Goal: Task Accomplishment & Management: Use online tool/utility

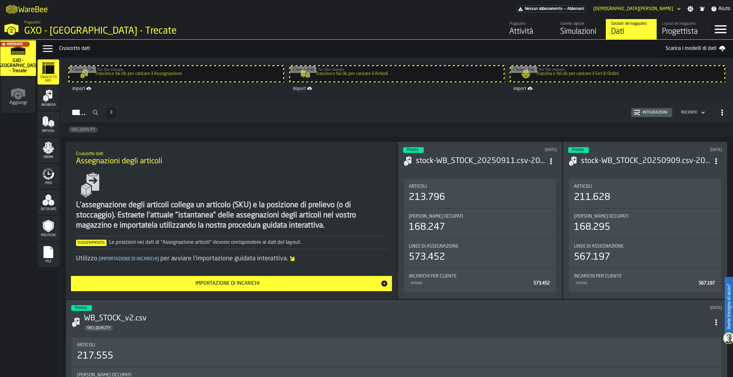
click at [577, 31] on div "Simulazioni" at bounding box center [580, 32] width 40 height 10
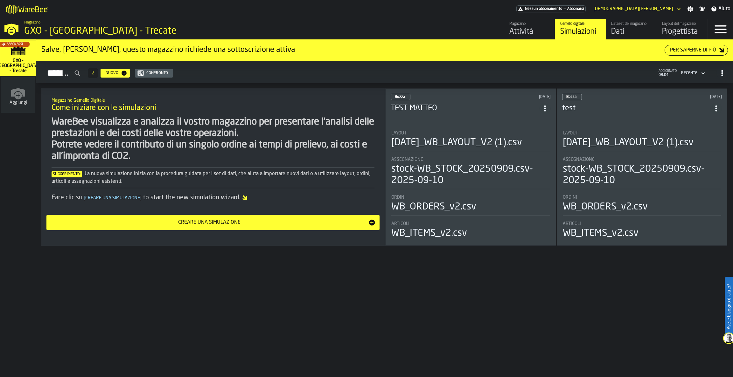
click at [514, 112] on h3 "TEST MATTEO" at bounding box center [465, 108] width 149 height 10
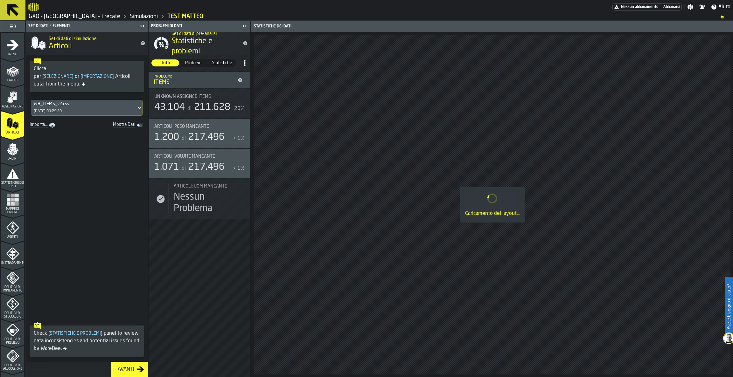
click at [10, 64] on div "Layout" at bounding box center [12, 71] width 23 height 21
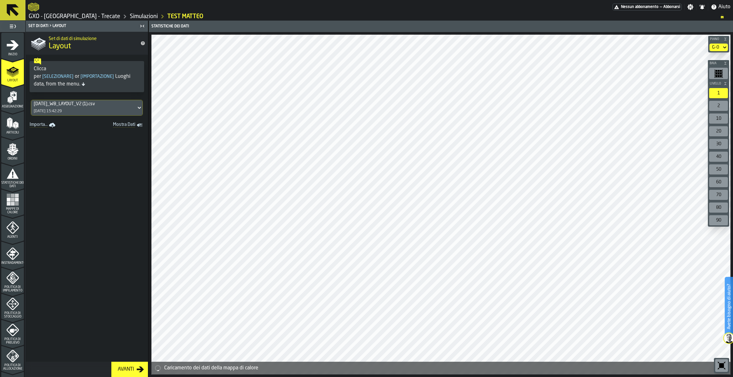
click at [36, 125] on link "Importa..." at bounding box center [43, 125] width 32 height 9
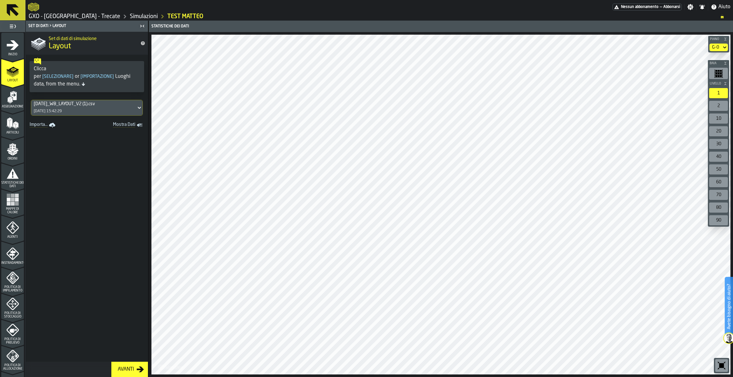
click at [136, 107] on icon at bounding box center [139, 108] width 6 height 8
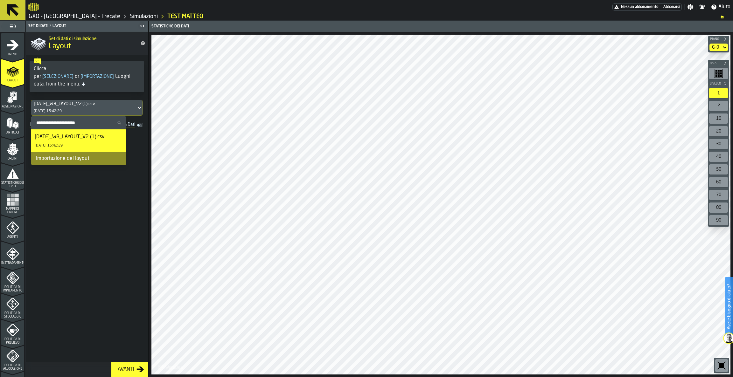
click at [92, 177] on span at bounding box center [87, 246] width 122 height 232
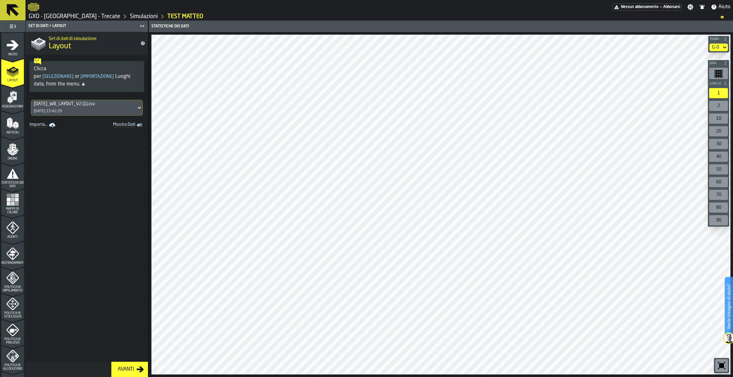
click at [48, 127] on link "Importa..." at bounding box center [43, 125] width 32 height 9
click at [13, 11] on icon at bounding box center [13, 10] width 12 height 12
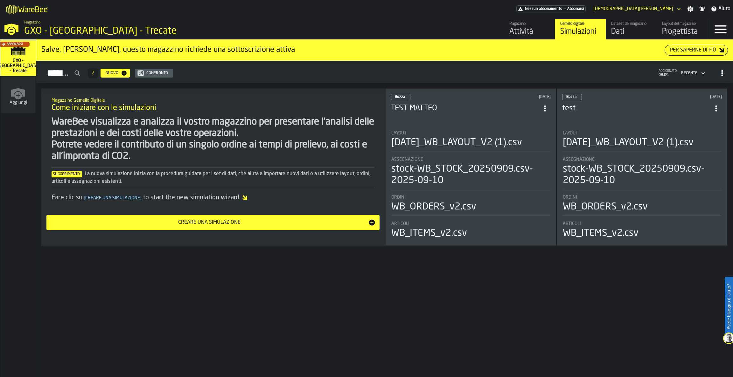
click at [628, 32] on div "Dati" at bounding box center [631, 32] width 40 height 10
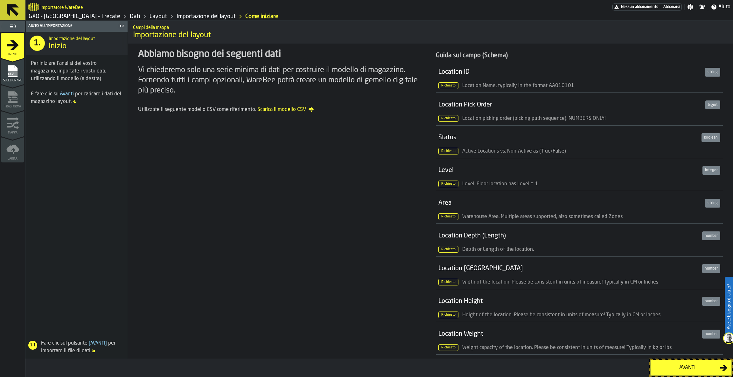
click at [67, 92] on span "Avanti" at bounding box center [67, 94] width 14 height 5
click at [686, 364] on div "Avanti" at bounding box center [687, 368] width 66 height 8
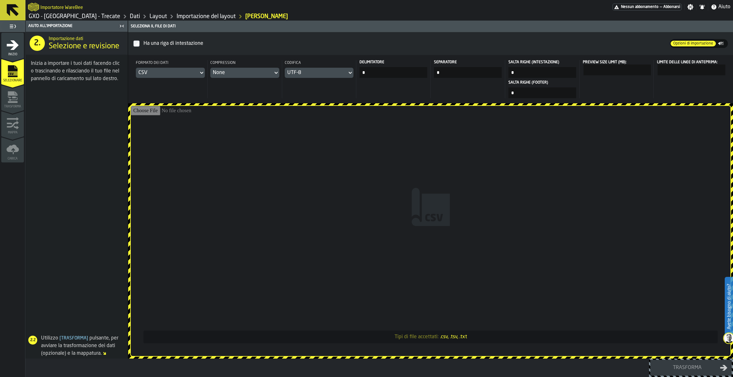
type input "**********"
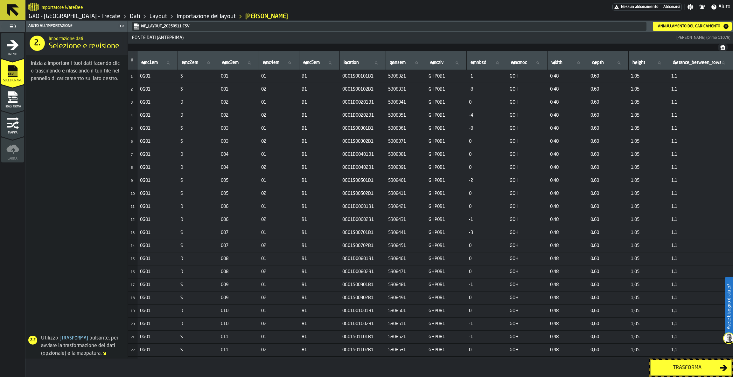
click at [674, 367] on div "Trasforma" at bounding box center [687, 368] width 66 height 8
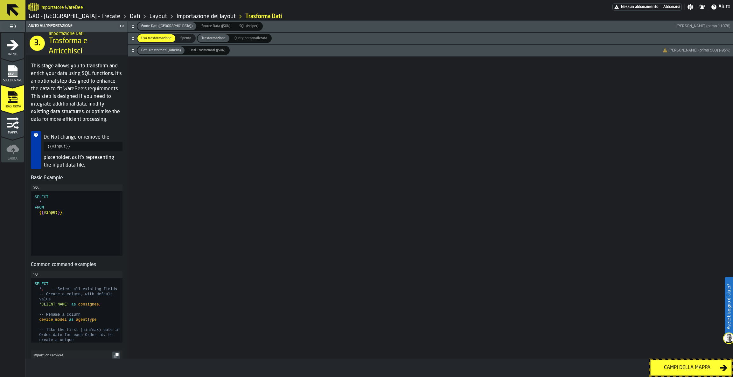
click at [674, 367] on div "Campi della mappa" at bounding box center [687, 368] width 66 height 8
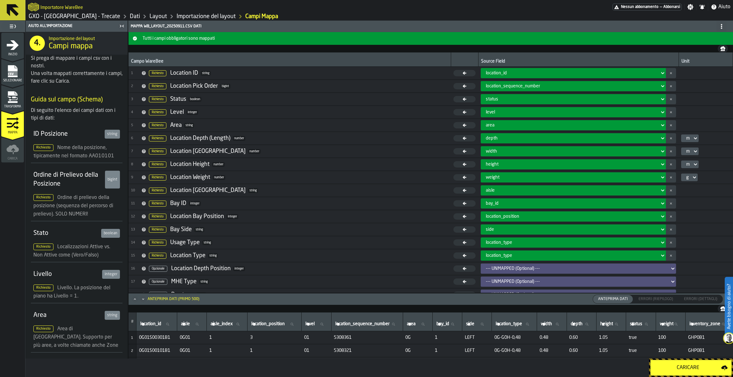
click at [667, 367] on div "Caricare" at bounding box center [687, 368] width 67 height 8
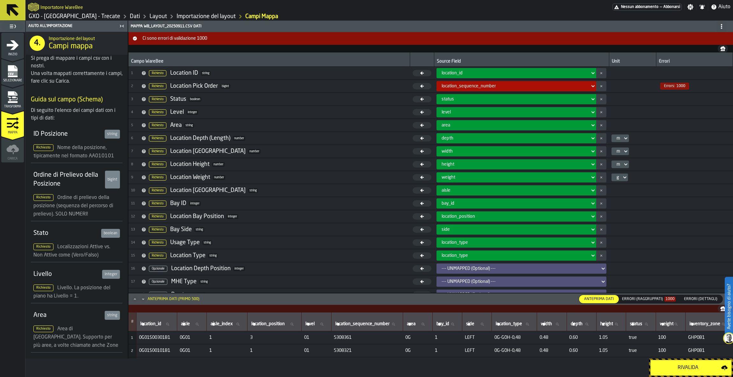
click at [592, 87] on icon at bounding box center [593, 86] width 3 height 2
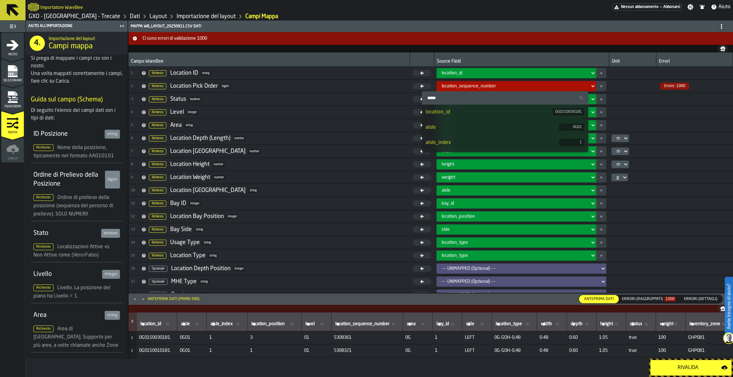
click at [592, 87] on icon at bounding box center [593, 86] width 3 height 2
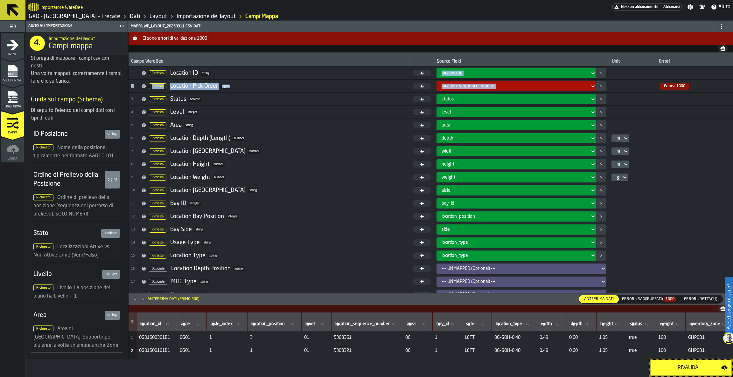
drag, startPoint x: 585, startPoint y: 87, endPoint x: 359, endPoint y: 80, distance: 226.2
click at [359, 80] on tr "2 Richiesto Location Pick Order bigint location_sequence_number Errors: 1000" at bounding box center [430, 86] width 604 height 13
click at [325, 86] on span "2 Richiesto Location Pick Order bigint" at bounding box center [269, 86] width 276 height 10
click at [590, 85] on icon at bounding box center [593, 86] width 6 height 8
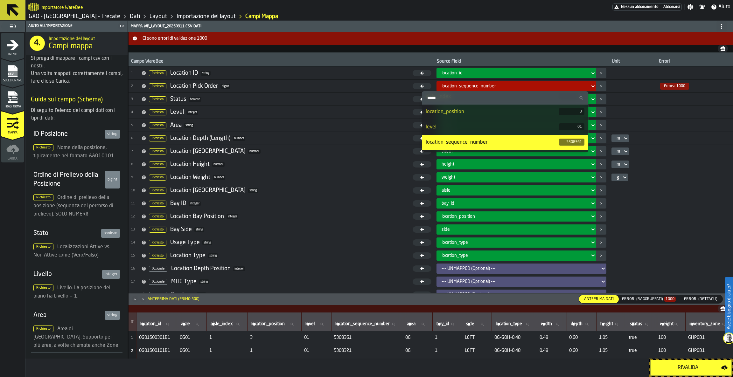
scroll to position [51, 0]
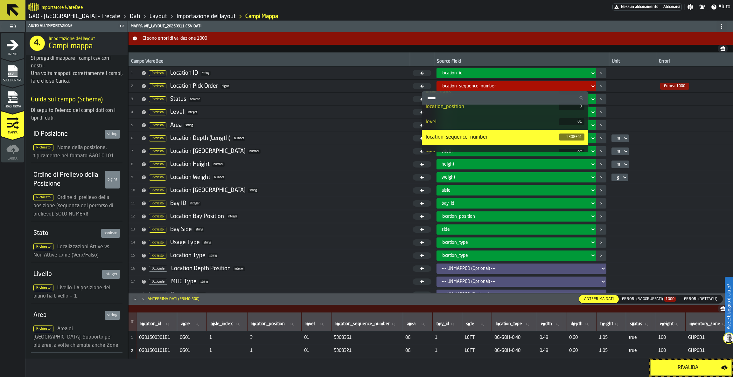
click at [527, 100] on input "Cerca" at bounding box center [505, 98] width 162 height 8
click at [662, 83] on span "Errors: 1000" at bounding box center [674, 86] width 29 height 7
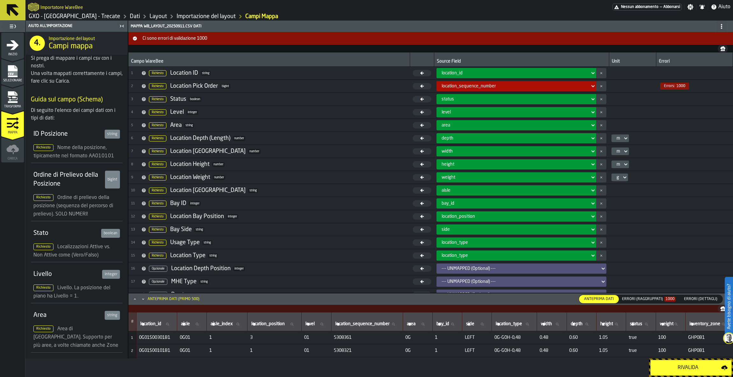
click at [412, 85] on icon at bounding box center [421, 86] width 19 height 6
click at [674, 87] on span "Errors: 1000" at bounding box center [674, 86] width 29 height 7
click at [172, 37] on span "Ci sono errori di validazione 1000" at bounding box center [436, 38] width 592 height 5
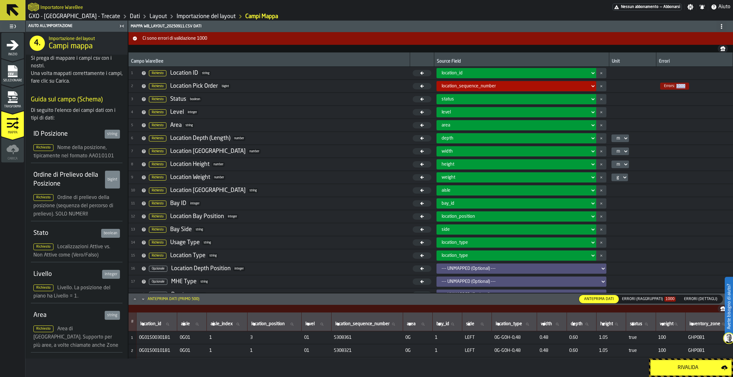
click at [172, 37] on span "Ci sono errori di validazione 1000" at bounding box center [436, 38] width 592 height 5
click at [135, 37] on icon "button-" at bounding box center [135, 39] width 4 height 4
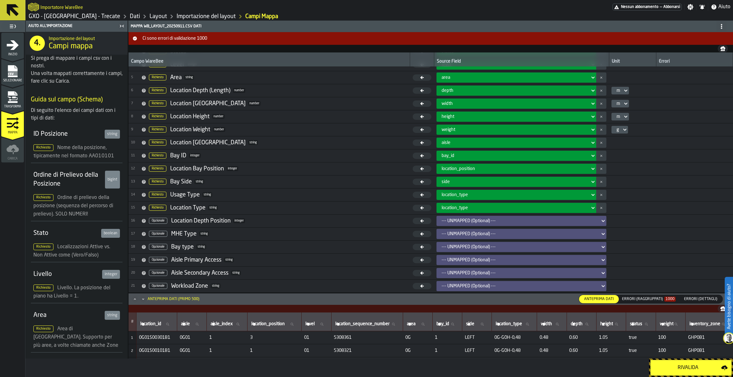
scroll to position [48, 0]
click at [663, 301] on div "Errori (Raggruppati) 1000" at bounding box center [649, 299] width 54 height 4
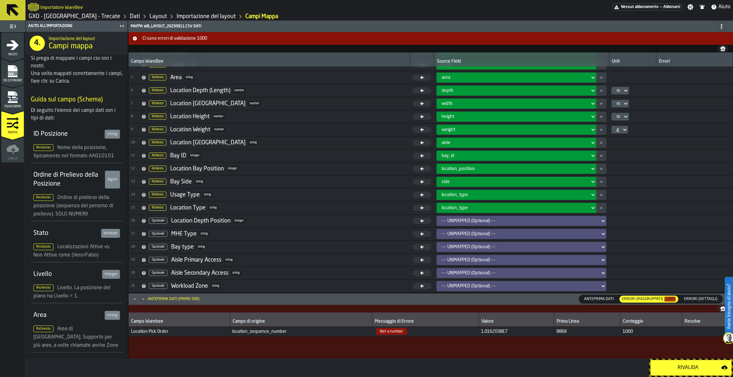
click at [17, 5] on icon at bounding box center [12, 10] width 15 height 15
click at [11, 7] on icon at bounding box center [13, 10] width 12 height 12
